Goal: Communication & Community: Answer question/provide support

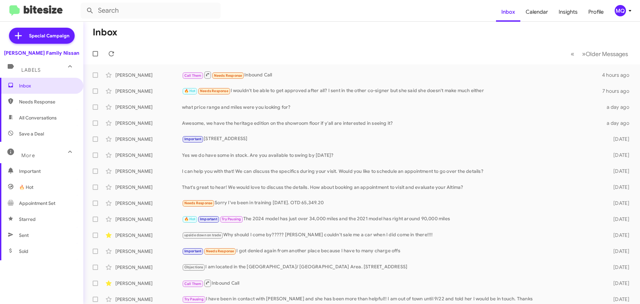
click at [40, 118] on span "All Conversations" at bounding box center [38, 117] width 38 height 7
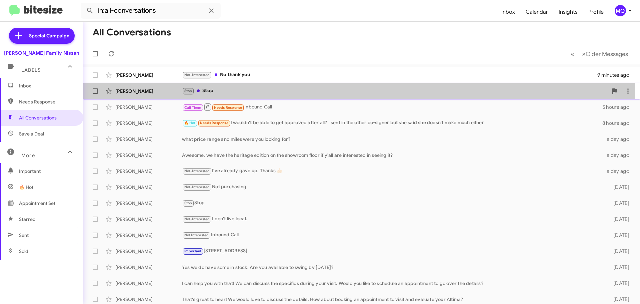
click at [244, 89] on div "Stop Stop" at bounding box center [395, 91] width 426 height 8
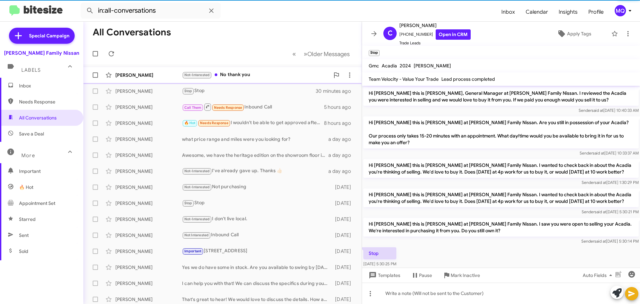
click at [250, 76] on div "Not-Interested No thank you" at bounding box center [256, 75] width 148 height 8
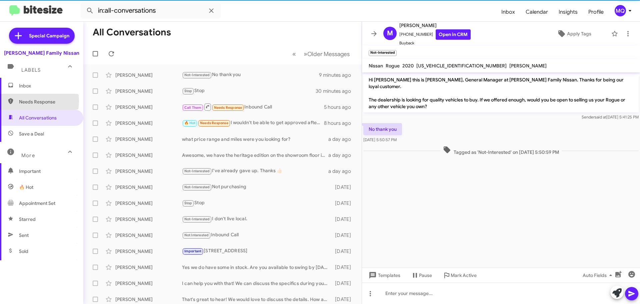
click at [28, 101] on span "Needs Response" at bounding box center [47, 101] width 57 height 7
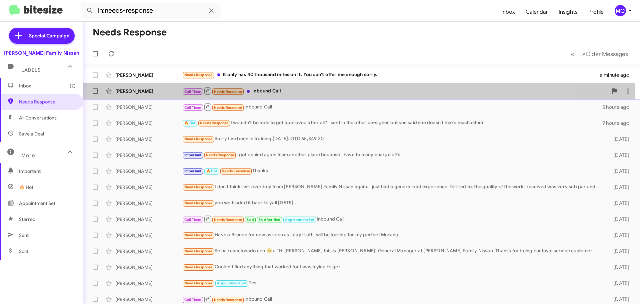
click at [308, 94] on div "Call Them Needs Response Inbound Call" at bounding box center [395, 91] width 426 height 8
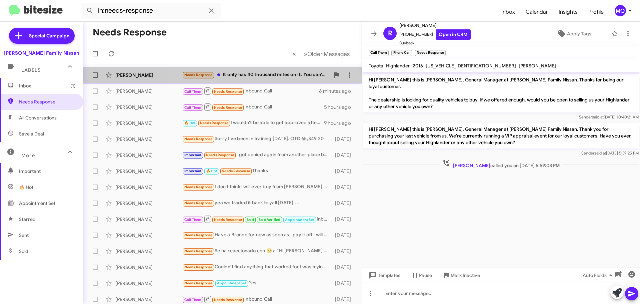
click at [270, 77] on div "Needs Response It only has 40 thousand miles on it. You can't offer me enough s…" at bounding box center [256, 75] width 148 height 8
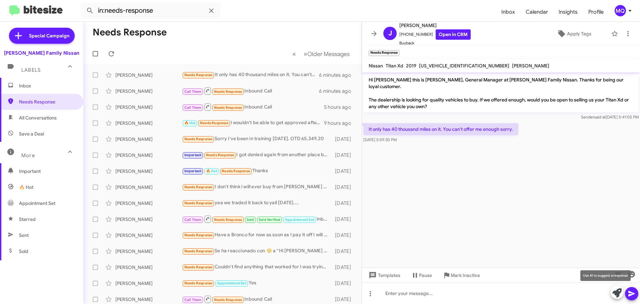
click at [615, 295] on icon at bounding box center [616, 292] width 9 height 9
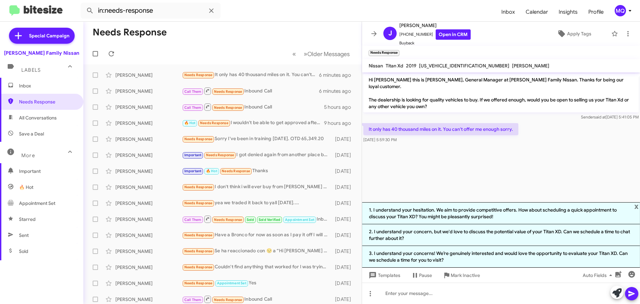
click at [35, 133] on span "Save a Deal" at bounding box center [31, 133] width 25 height 7
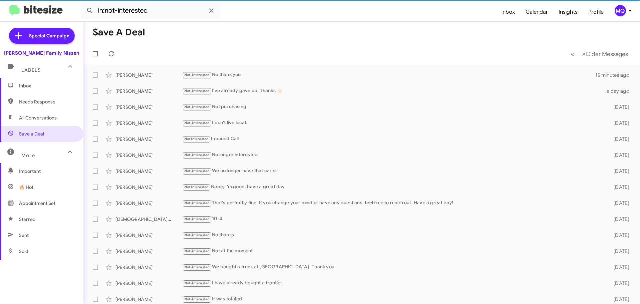
click at [31, 118] on span "All Conversations" at bounding box center [38, 117] width 38 height 7
type input "in:all-conversations"
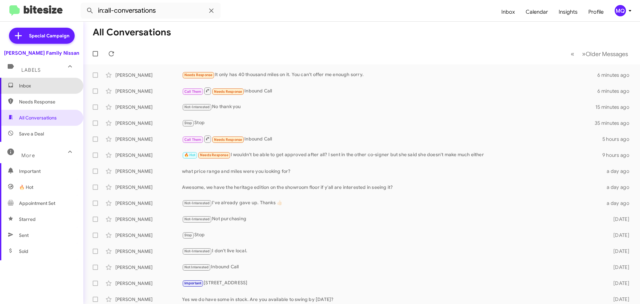
click at [44, 87] on span "Inbox" at bounding box center [47, 85] width 57 height 7
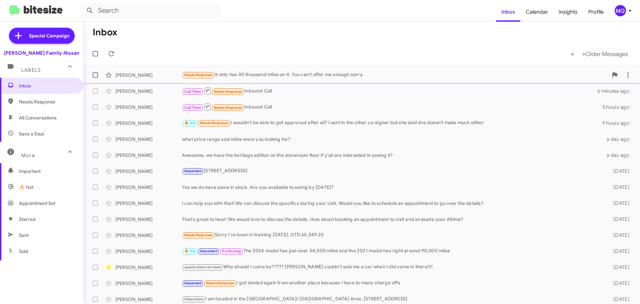
click at [264, 69] on div "[PERSON_NAME] Needs Response It only has 40 thousand miles on it. You can't off…" at bounding box center [362, 74] width 546 height 13
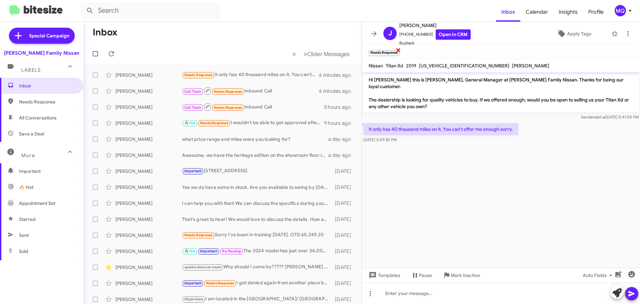
click at [399, 51] on span "×" at bounding box center [398, 50] width 5 height 8
click at [563, 32] on span "Apply Tags" at bounding box center [574, 34] width 58 height 12
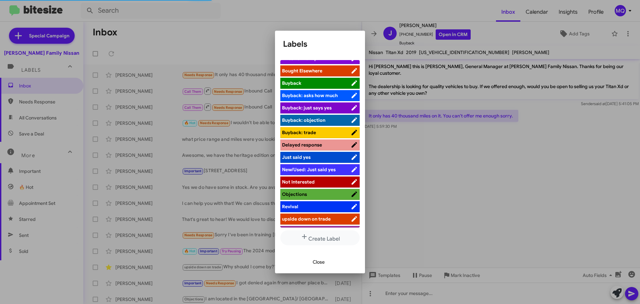
scroll to position [30, 0]
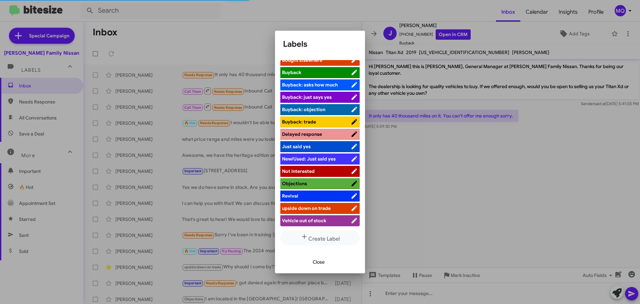
click at [301, 173] on span "Not Interested" at bounding box center [298, 171] width 33 height 6
click at [323, 259] on span "Close" at bounding box center [319, 262] width 12 height 12
